Goal: Task Accomplishment & Management: Use online tool/utility

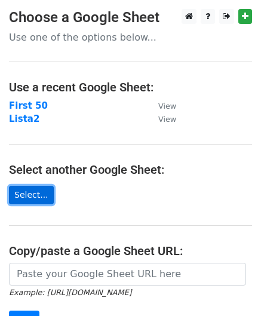
click at [24, 193] on link "Select..." at bounding box center [31, 195] width 45 height 18
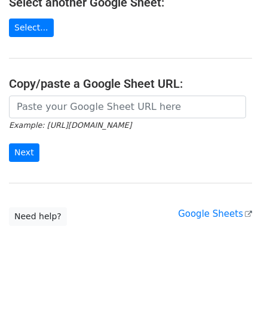
scroll to position [169, 0]
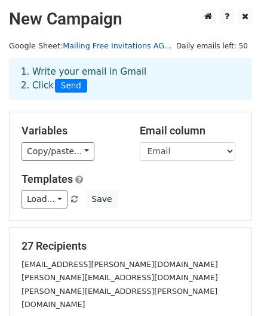
click at [132, 44] on link "Mailing Free Invitations AG..." at bounding box center [117, 45] width 109 height 9
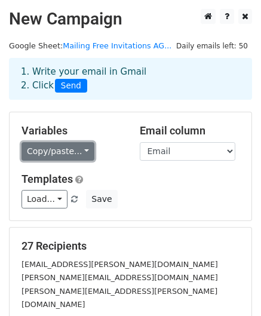
click at [66, 147] on link "Copy/paste..." at bounding box center [57, 151] width 73 height 18
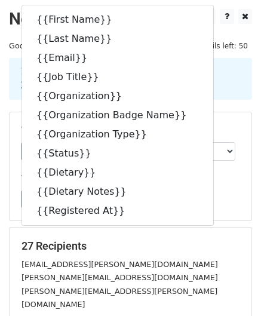
click at [220, 188] on div "Templates Load... No templates saved Save" at bounding box center [131, 190] width 236 height 36
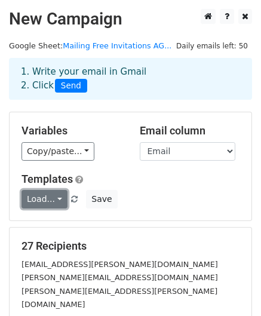
click at [45, 197] on link "Load..." at bounding box center [44, 199] width 46 height 18
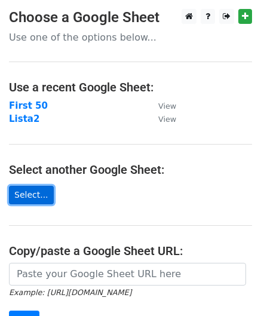
click at [22, 191] on link "Select..." at bounding box center [31, 195] width 45 height 18
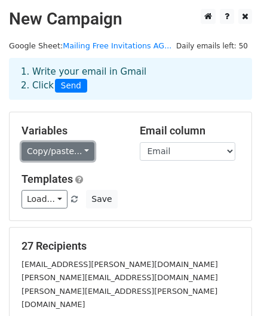
click at [81, 151] on link "Copy/paste..." at bounding box center [57, 151] width 73 height 18
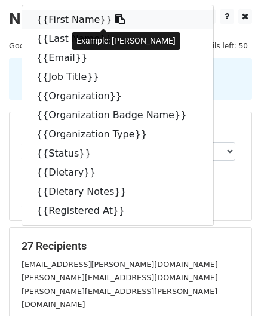
click at [64, 21] on link "{{First Name}}" at bounding box center [117, 19] width 191 height 19
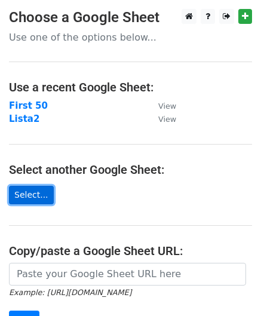
click at [24, 199] on link "Select..." at bounding box center [31, 195] width 45 height 18
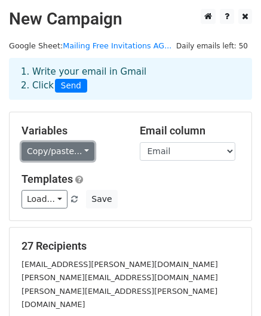
click at [78, 154] on link "Copy/paste..." at bounding box center [57, 151] width 73 height 18
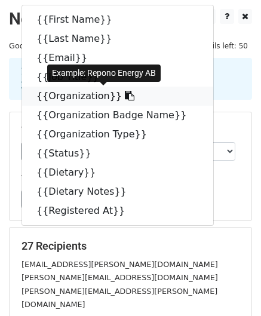
click at [125, 97] on icon at bounding box center [130, 96] width 10 height 10
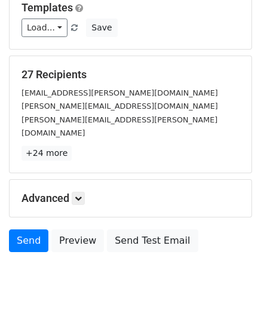
scroll to position [193, 0]
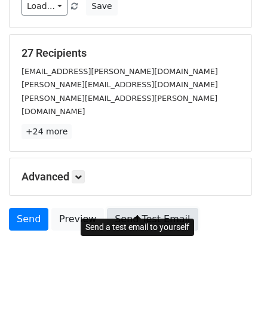
click at [135, 208] on link "Send Test Email" at bounding box center [152, 219] width 91 height 23
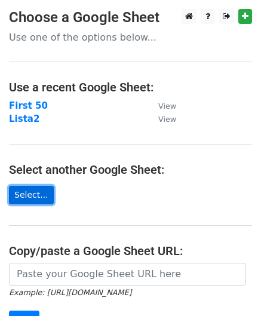
click at [26, 197] on link "Select..." at bounding box center [31, 195] width 45 height 18
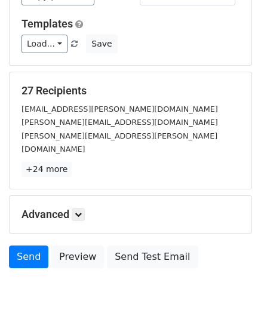
scroll to position [193, 0]
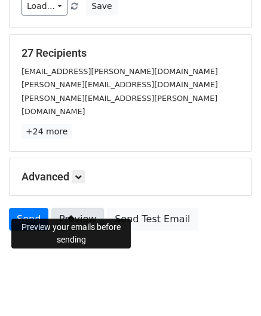
click at [69, 208] on link "Preview" at bounding box center [77, 219] width 53 height 23
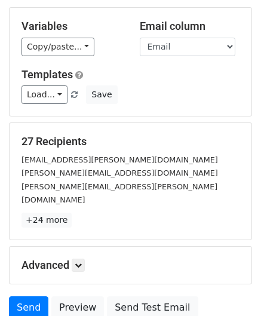
scroll to position [0, 0]
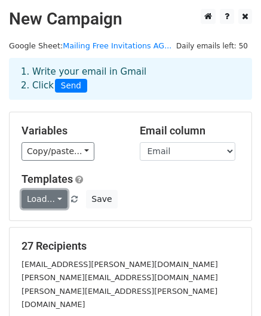
click at [58, 199] on link "Load..." at bounding box center [44, 199] width 46 height 18
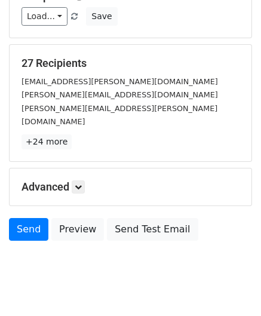
scroll to position [193, 0]
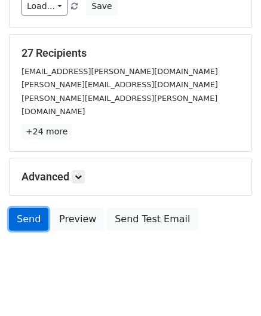
click at [31, 208] on link "Send" at bounding box center [28, 219] width 39 height 23
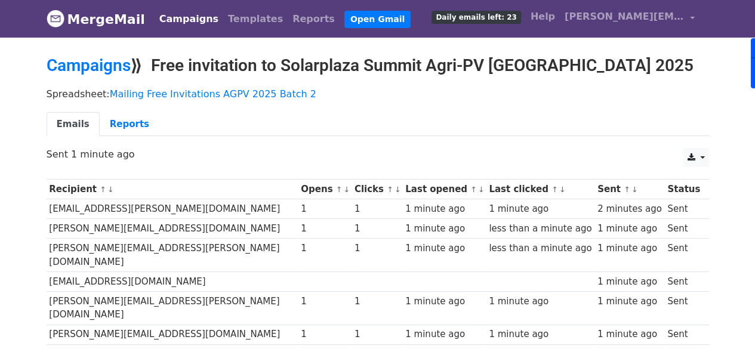
click at [105, 17] on link "MergeMail" at bounding box center [96, 19] width 98 height 25
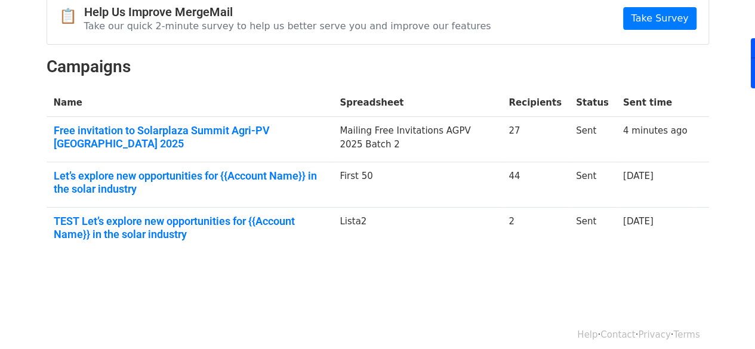
scroll to position [131, 0]
